Goal: Task Accomplishment & Management: Complete application form

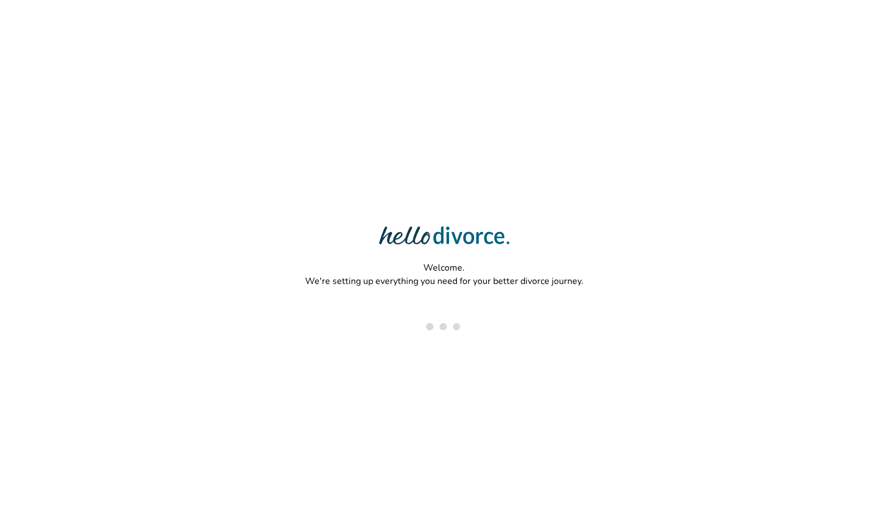
click at [509, 201] on div "Welcome. We're setting up everything you need for your better divorce journey." at bounding box center [444, 226] width 888 height 452
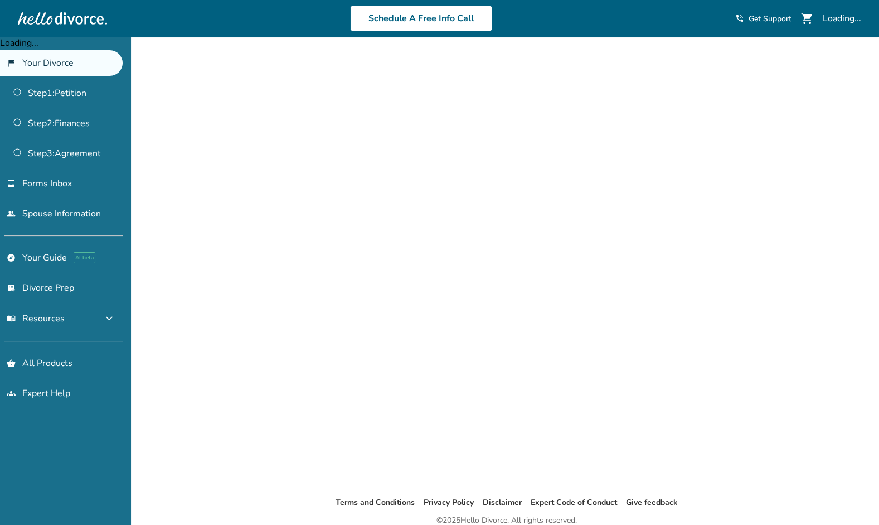
click at [509, 201] on div at bounding box center [506, 272] width 535 height 447
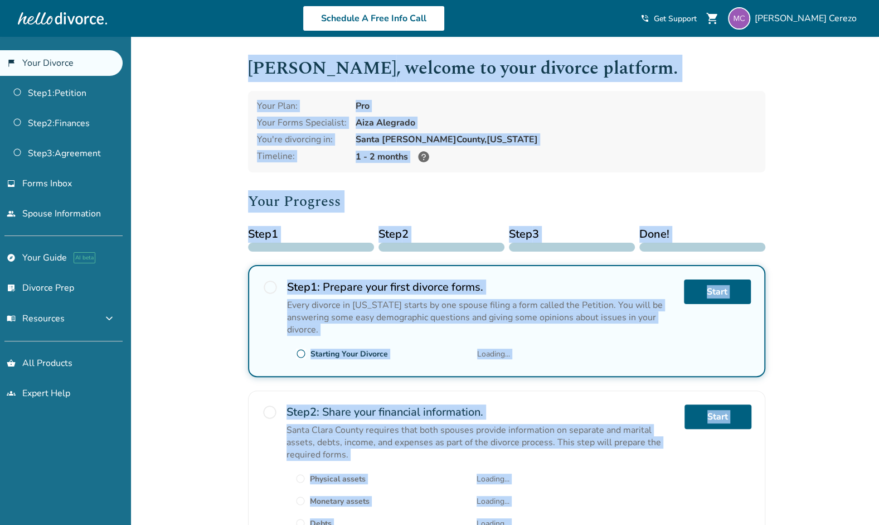
click at [841, 104] on div "Added to cart Michelle , welcome to your divorce platform. Your Plan: Pro Your …" at bounding box center [439, 424] width 879 height 774
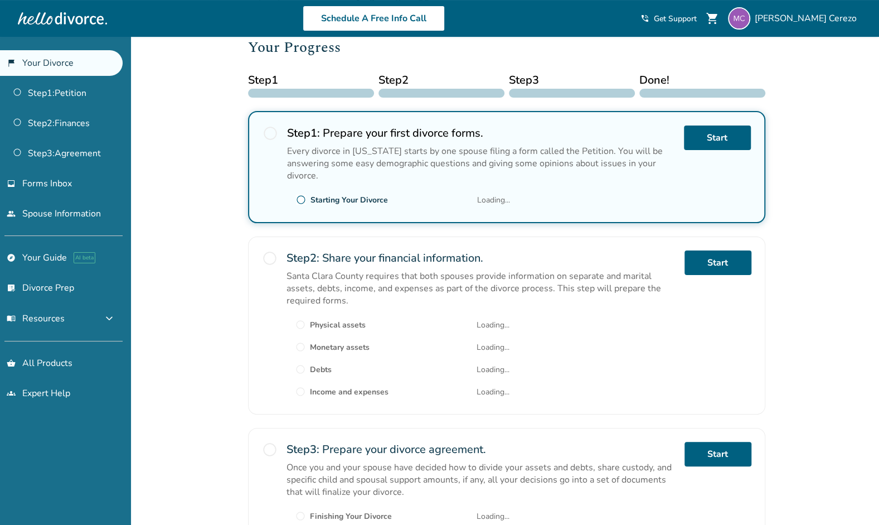
scroll to position [152, 0]
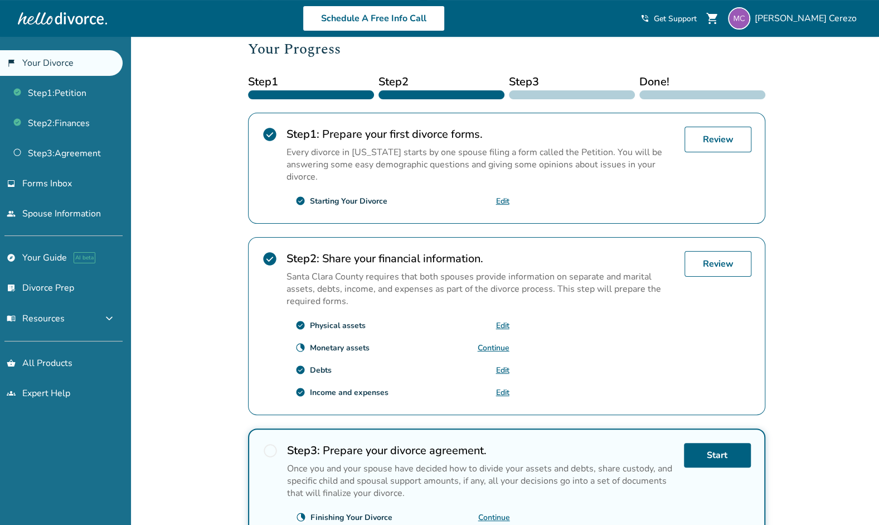
click at [496, 342] on link "Continue" at bounding box center [494, 347] width 32 height 11
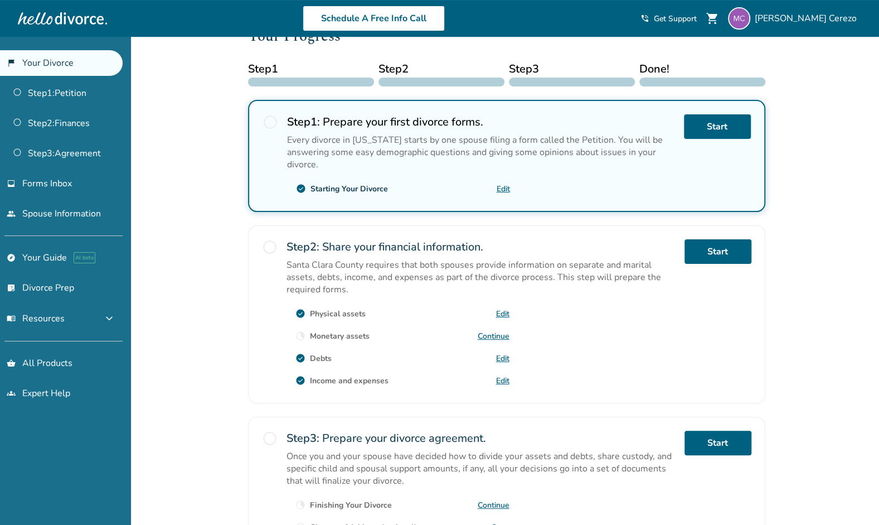
scroll to position [166, 0]
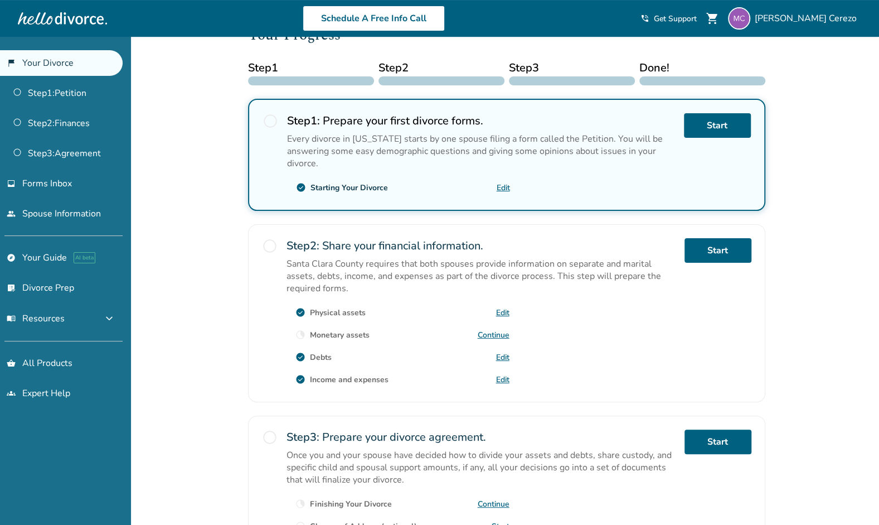
click at [500, 352] on link "Edit" at bounding box center [502, 357] width 13 height 11
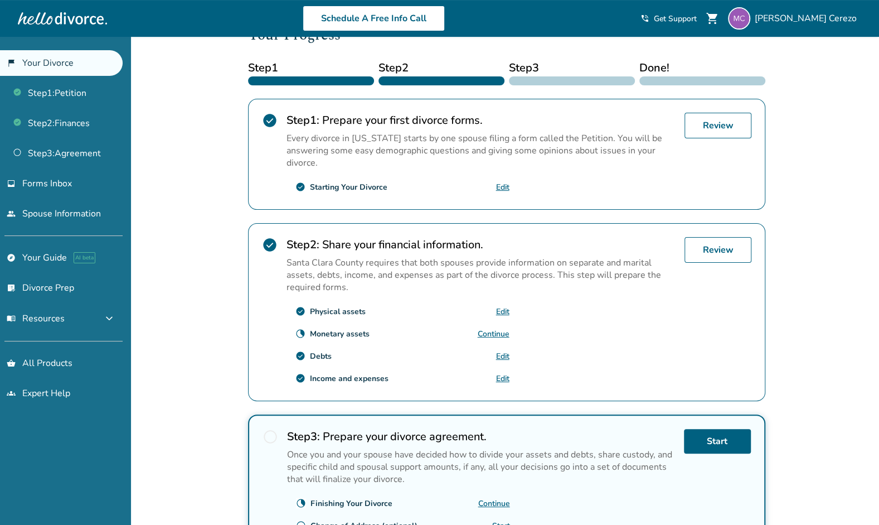
click at [502, 373] on link "Edit" at bounding box center [502, 378] width 13 height 11
click at [487, 329] on link "Continue" at bounding box center [494, 333] width 32 height 11
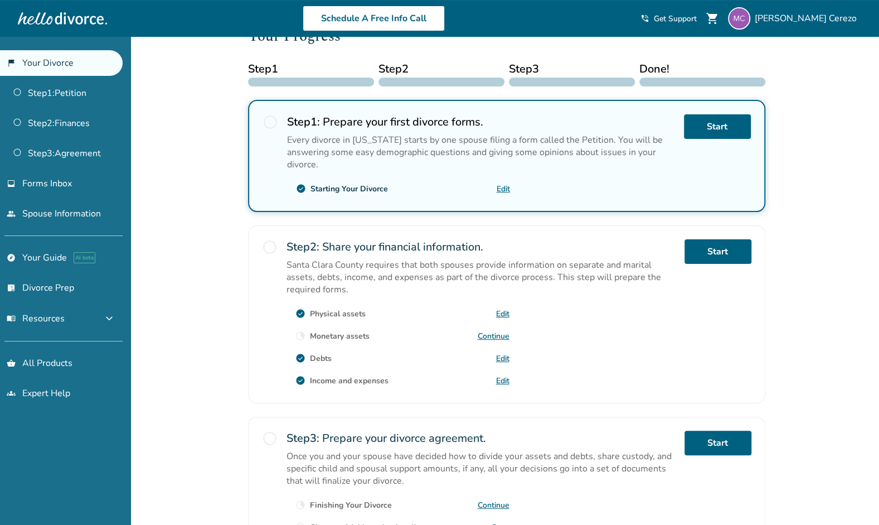
scroll to position [228, 0]
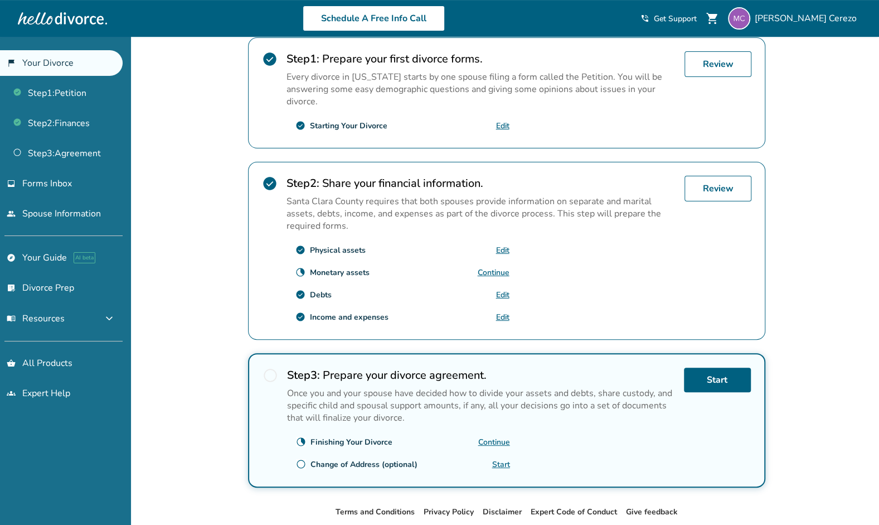
click at [498, 289] on link "Edit" at bounding box center [502, 294] width 13 height 11
click at [68, 121] on link "Step 2 : Finances" at bounding box center [61, 123] width 123 height 26
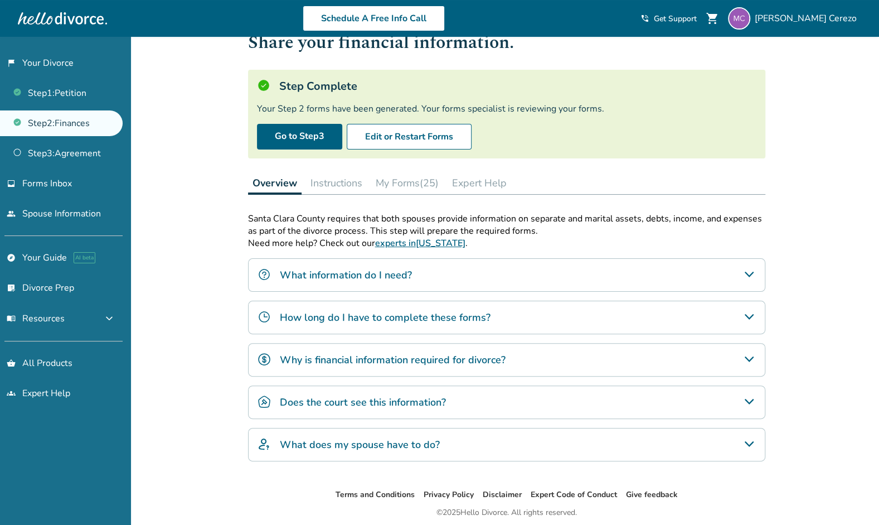
scroll to position [75, 0]
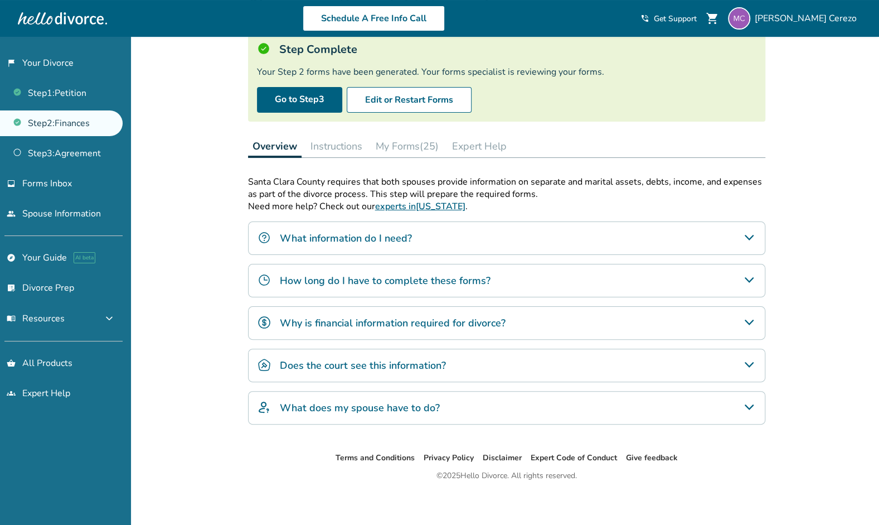
click at [68, 122] on link "Step 2 : Finances" at bounding box center [61, 123] width 123 height 26
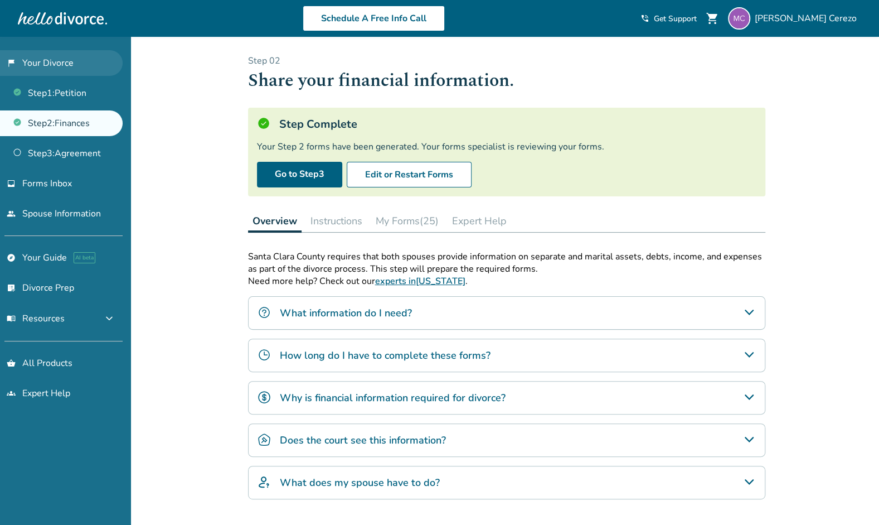
click at [61, 68] on link "flag_2 Your Divorce" at bounding box center [61, 63] width 123 height 26
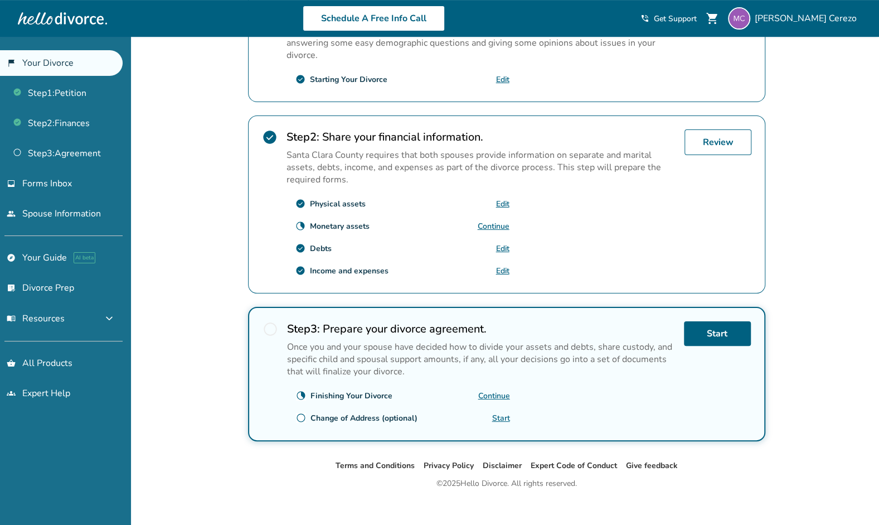
scroll to position [281, 0]
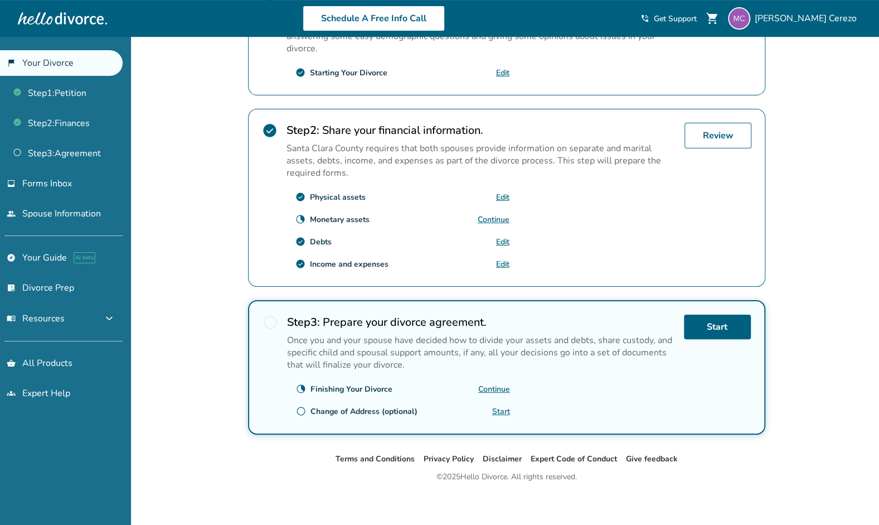
click at [847, 61] on div "Added to cart [PERSON_NAME] , welcome to your divorce platform. Your Plan: Pro …" at bounding box center [439, 143] width 879 height 774
click at [824, 21] on span "[PERSON_NAME]" at bounding box center [808, 18] width 107 height 12
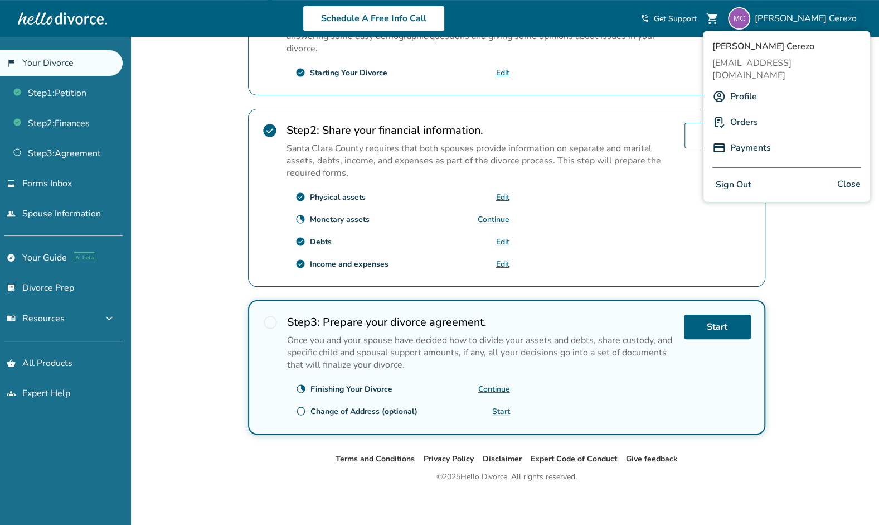
click at [742, 177] on button "Sign Out" at bounding box center [734, 185] width 42 height 16
